Goal: Transaction & Acquisition: Purchase product/service

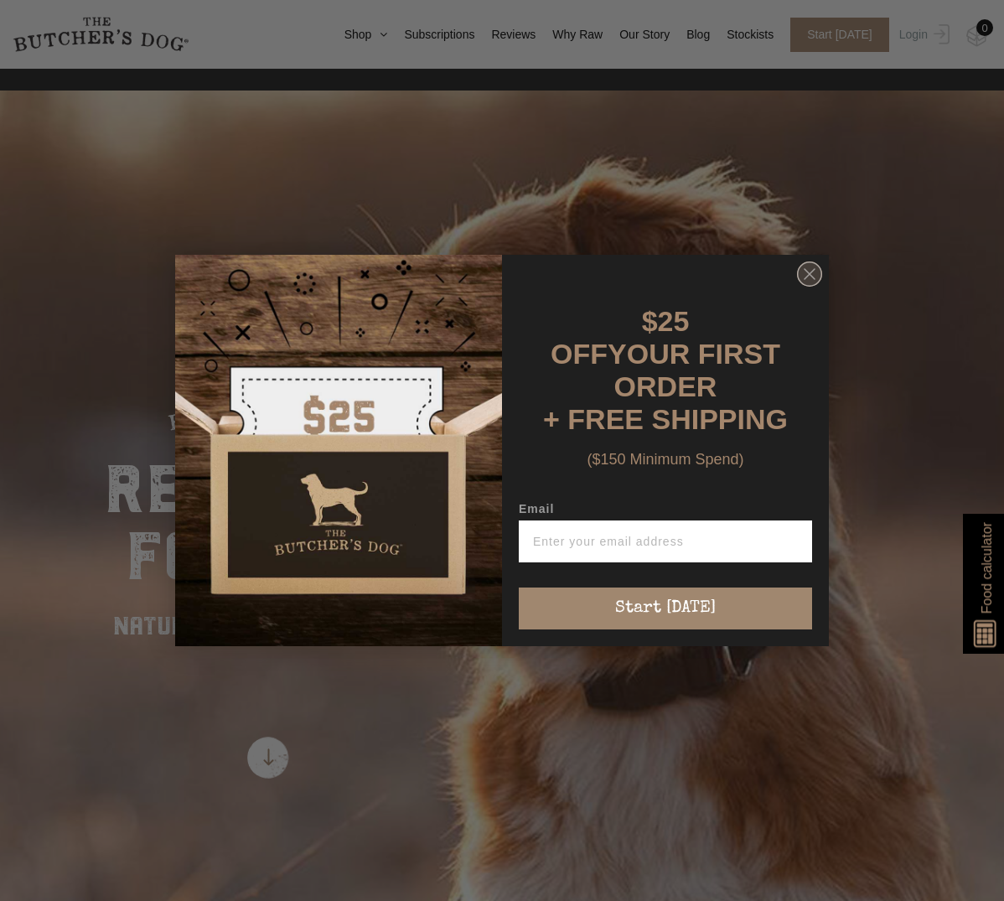
click at [806, 287] on circle "Close dialog" at bounding box center [810, 274] width 24 height 24
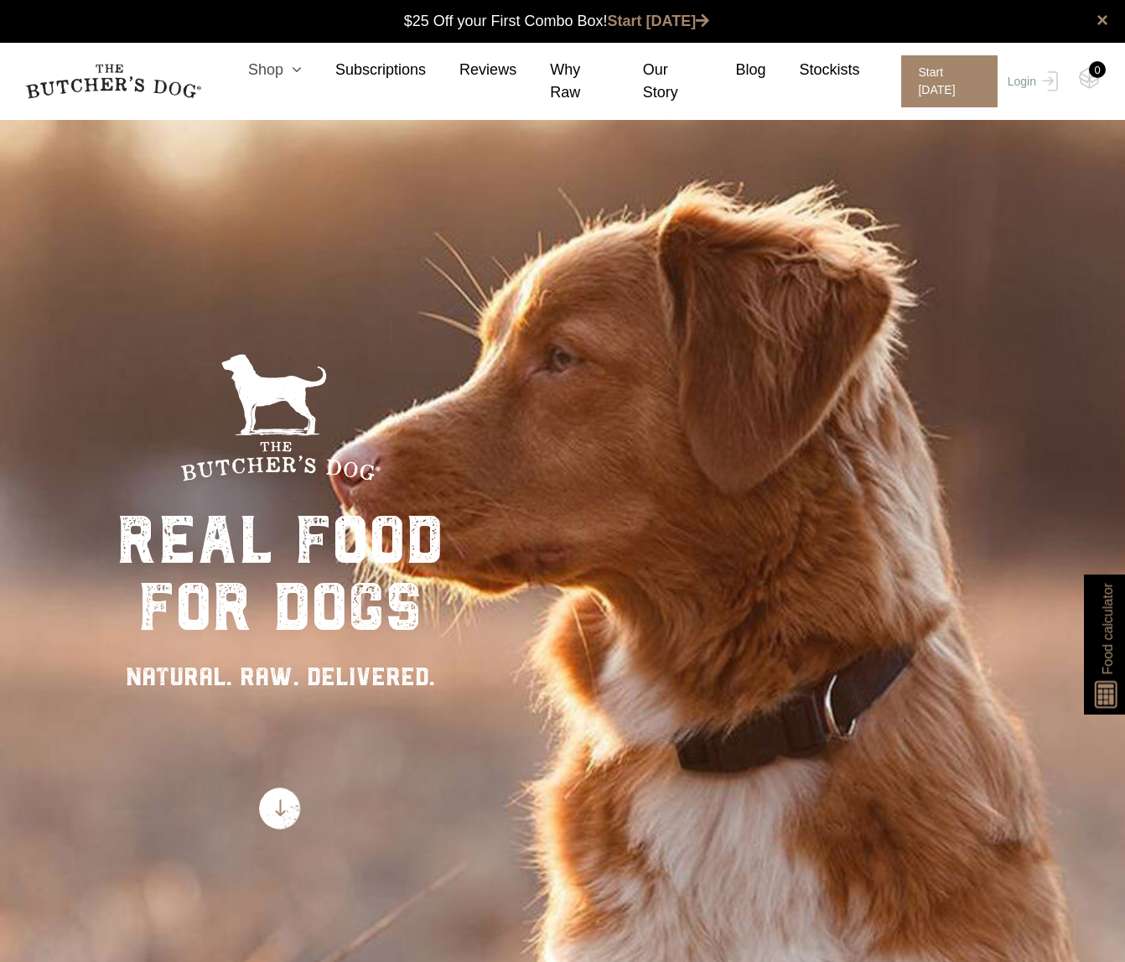
click at [272, 70] on link "Shop" at bounding box center [258, 70] width 87 height 23
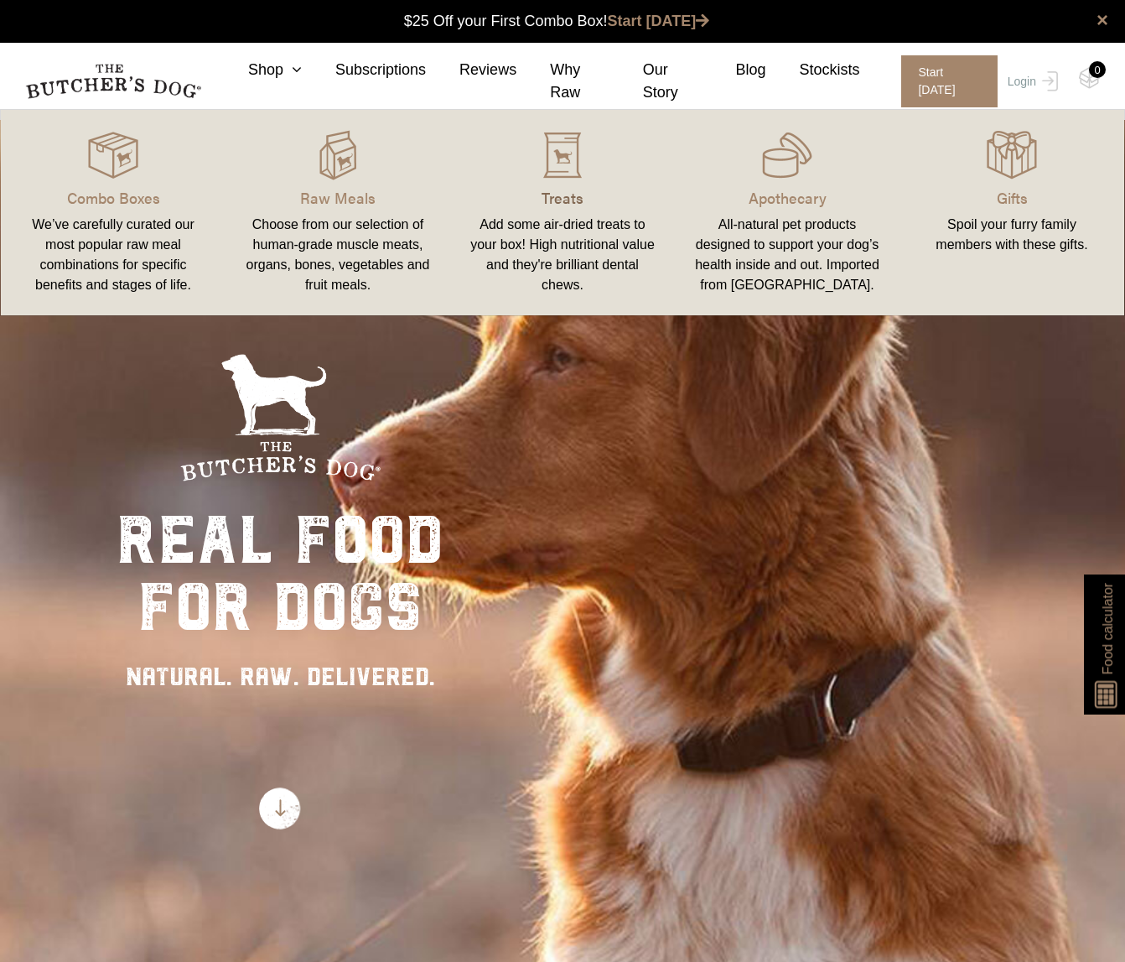
click at [557, 201] on p "Treats" at bounding box center [562, 197] width 184 height 23
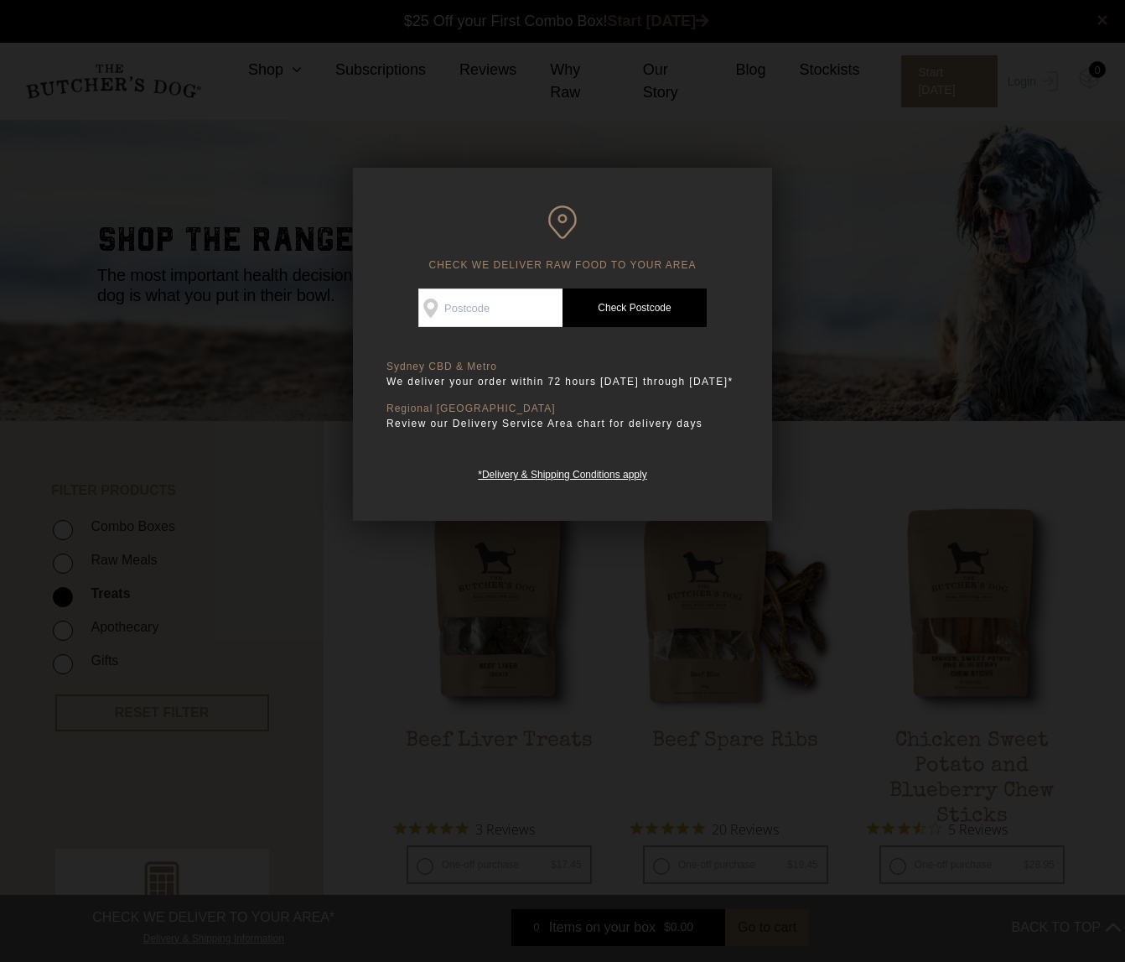
scroll to position [1, 0]
click at [504, 306] on input "Check Availability At" at bounding box center [490, 307] width 144 height 39
type input "3034"
click at [644, 304] on link "Check Postcode" at bounding box center [635, 307] width 144 height 39
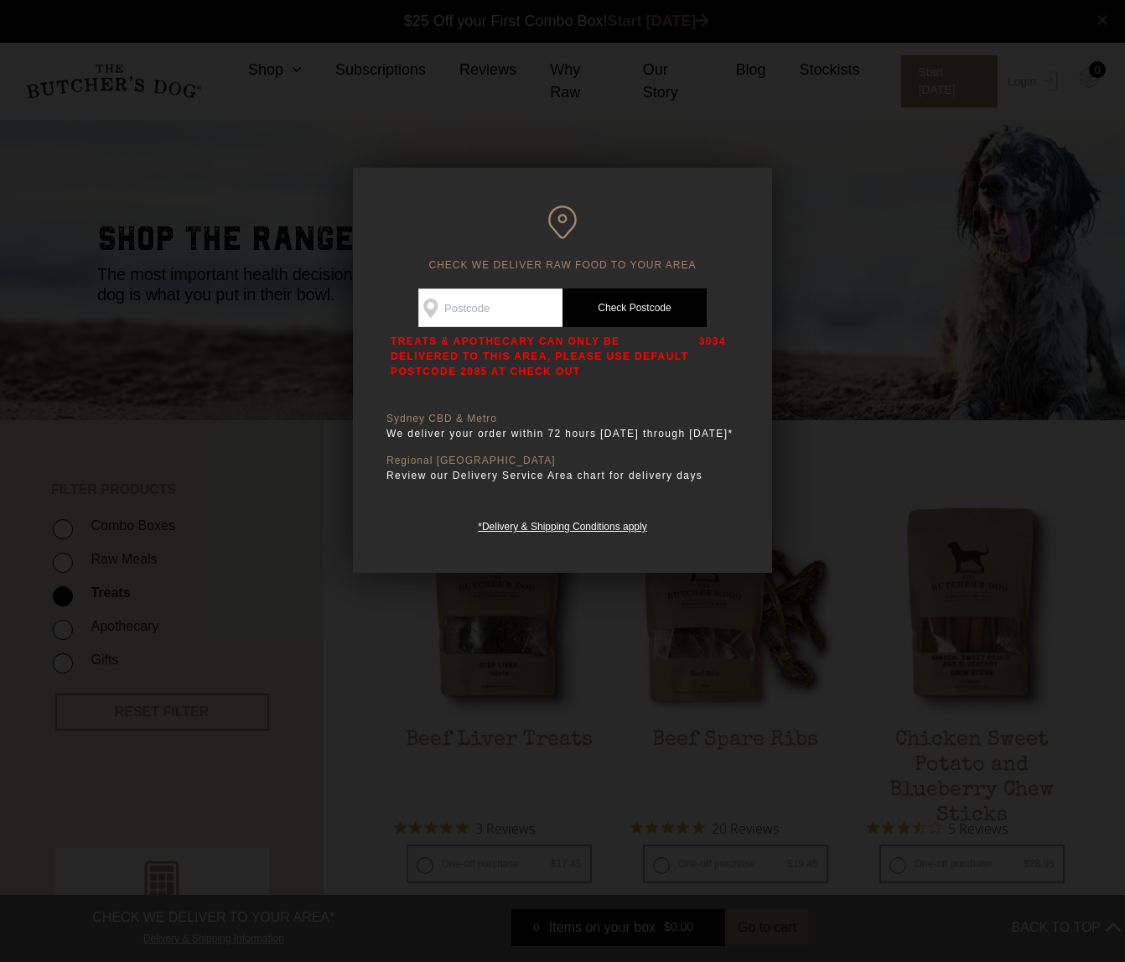
click at [473, 309] on input "Check Availability At" at bounding box center [490, 307] width 144 height 39
type input "2000"
click at [610, 304] on link "Check Postcode" at bounding box center [635, 307] width 144 height 39
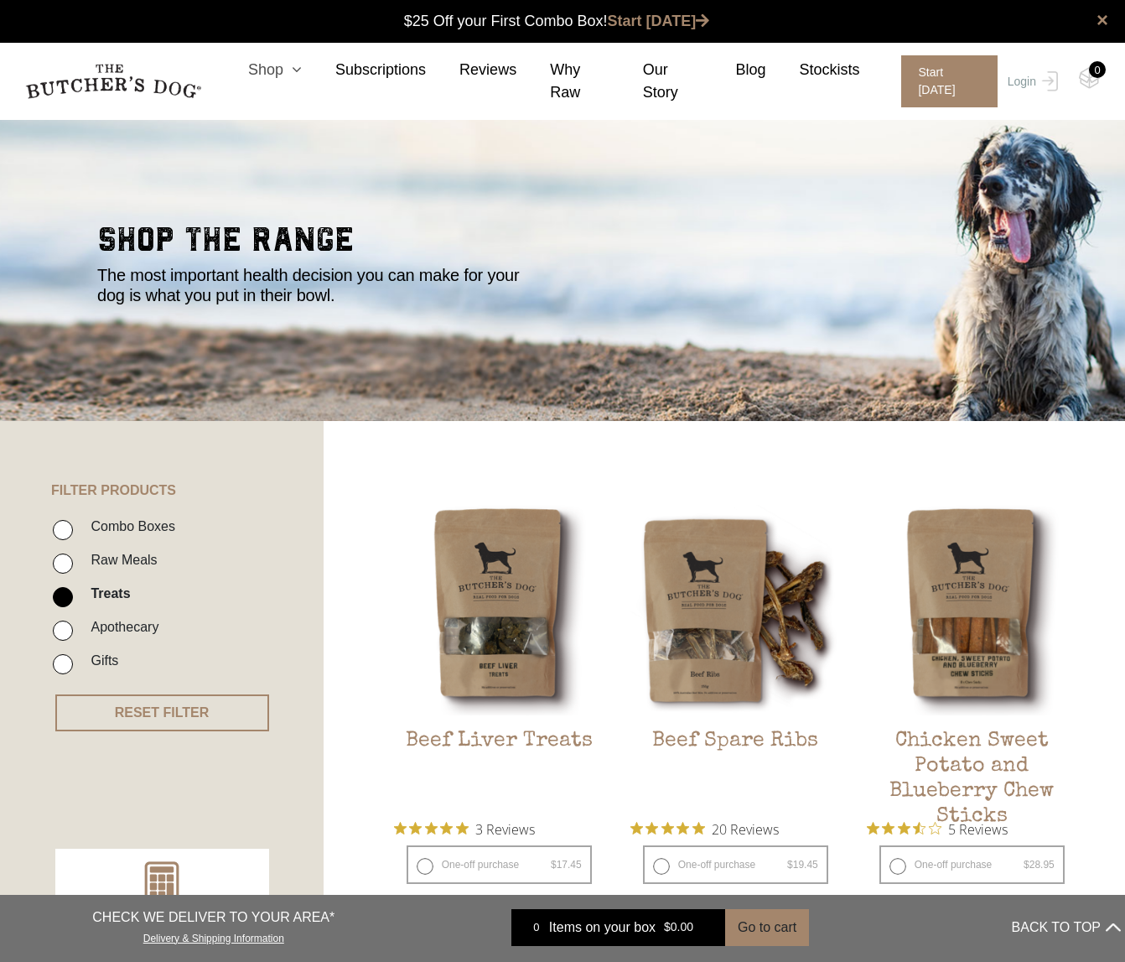
scroll to position [0, 0]
click at [273, 65] on link "Shop" at bounding box center [258, 70] width 87 height 23
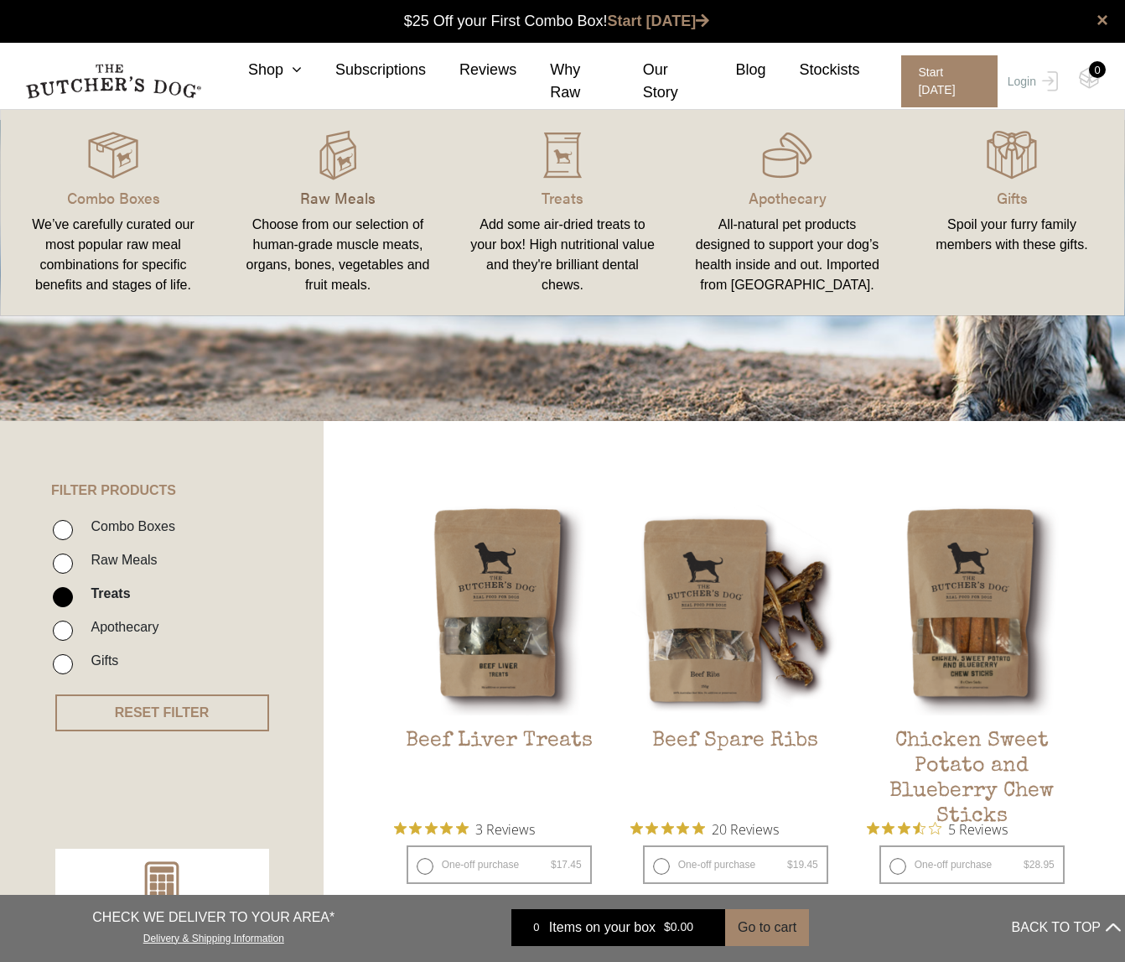
click at [314, 196] on p "Raw Meals" at bounding box center [338, 197] width 184 height 23
